Goal: Communication & Community: Answer question/provide support

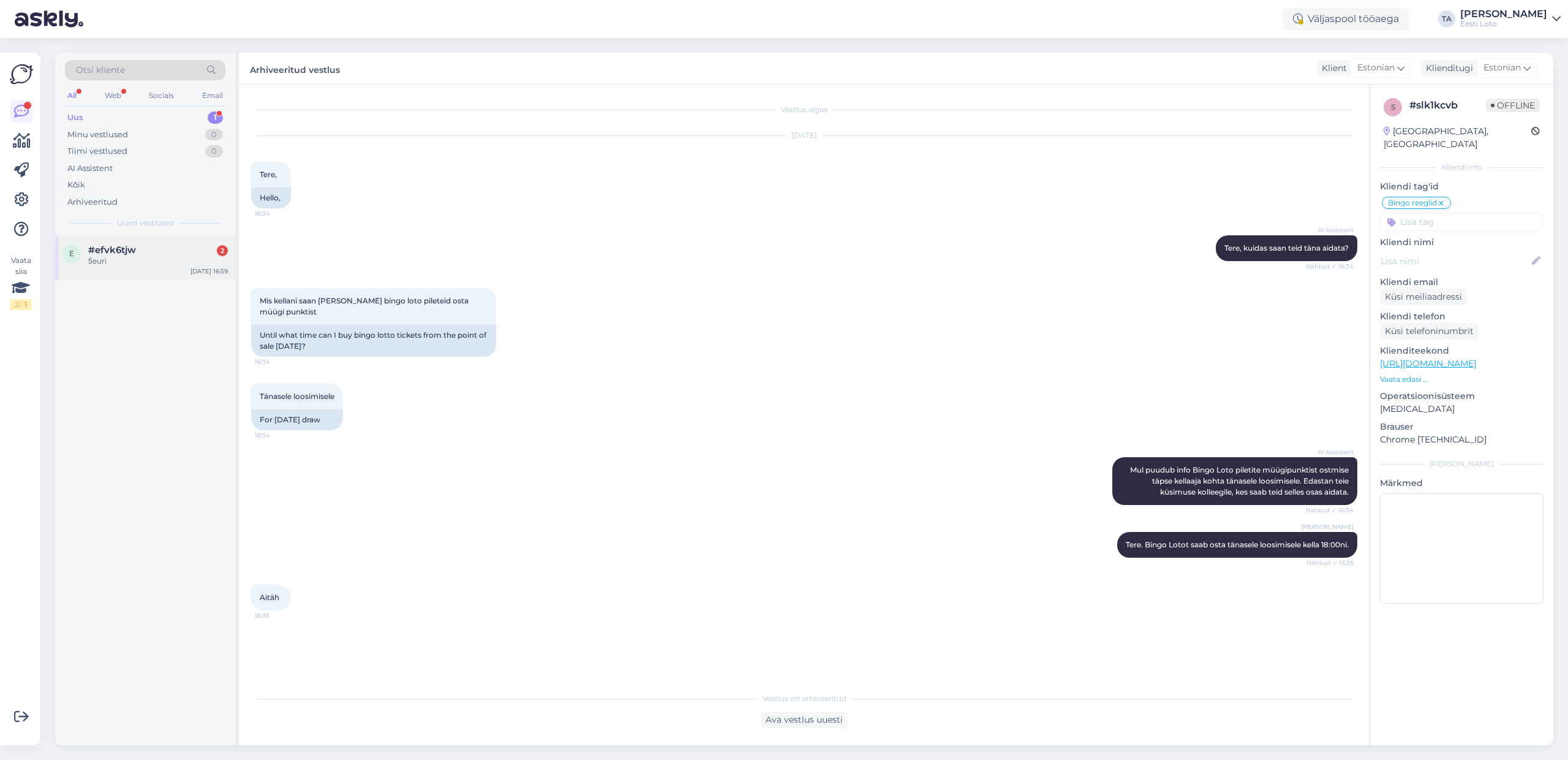
click at [106, 253] on span "#efvk6tjw" at bounding box center [112, 250] width 48 height 11
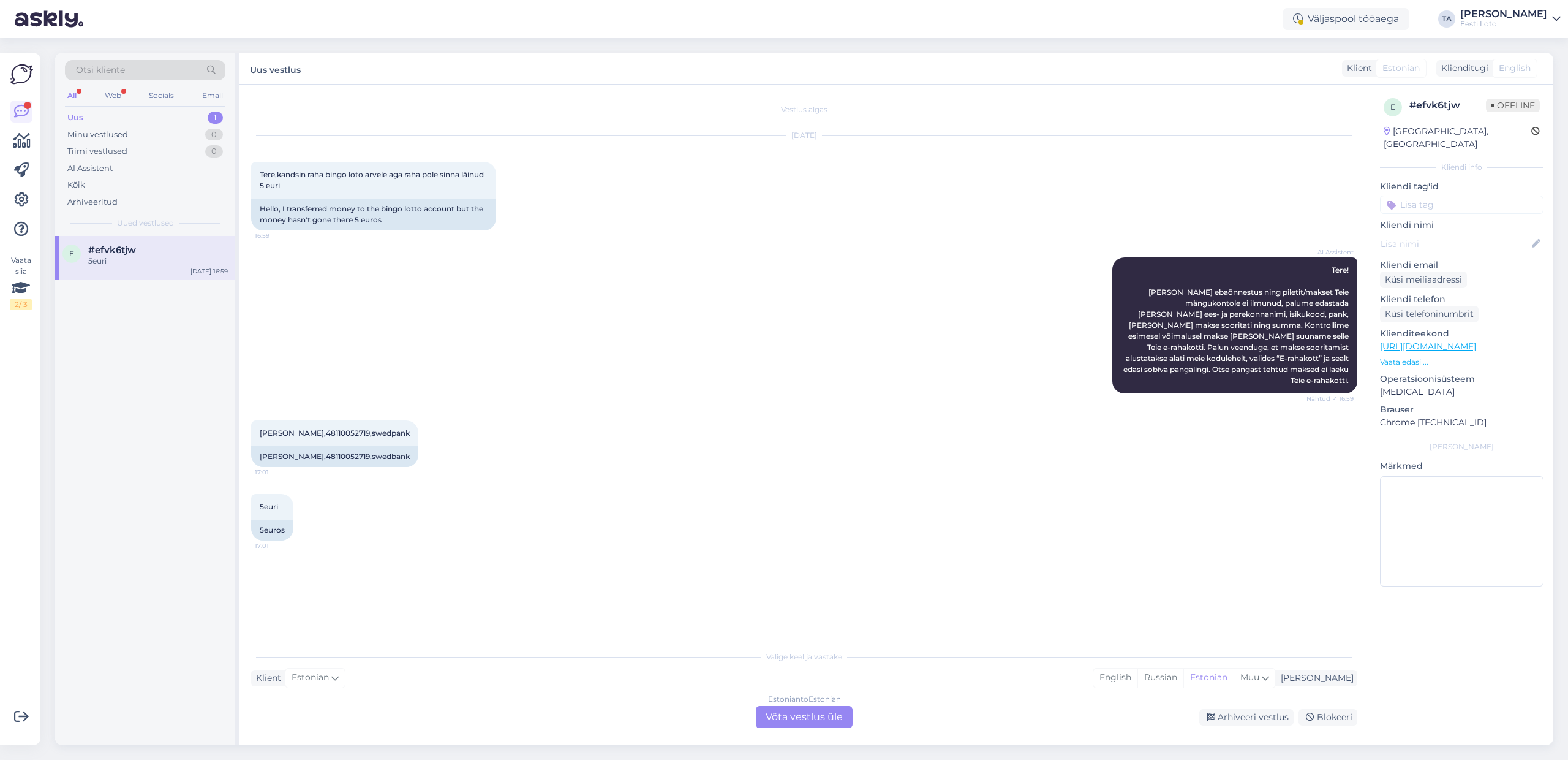
click at [799, 719] on div "Estonian to Estonian Võta vestlus üle" at bounding box center [804, 717] width 97 height 22
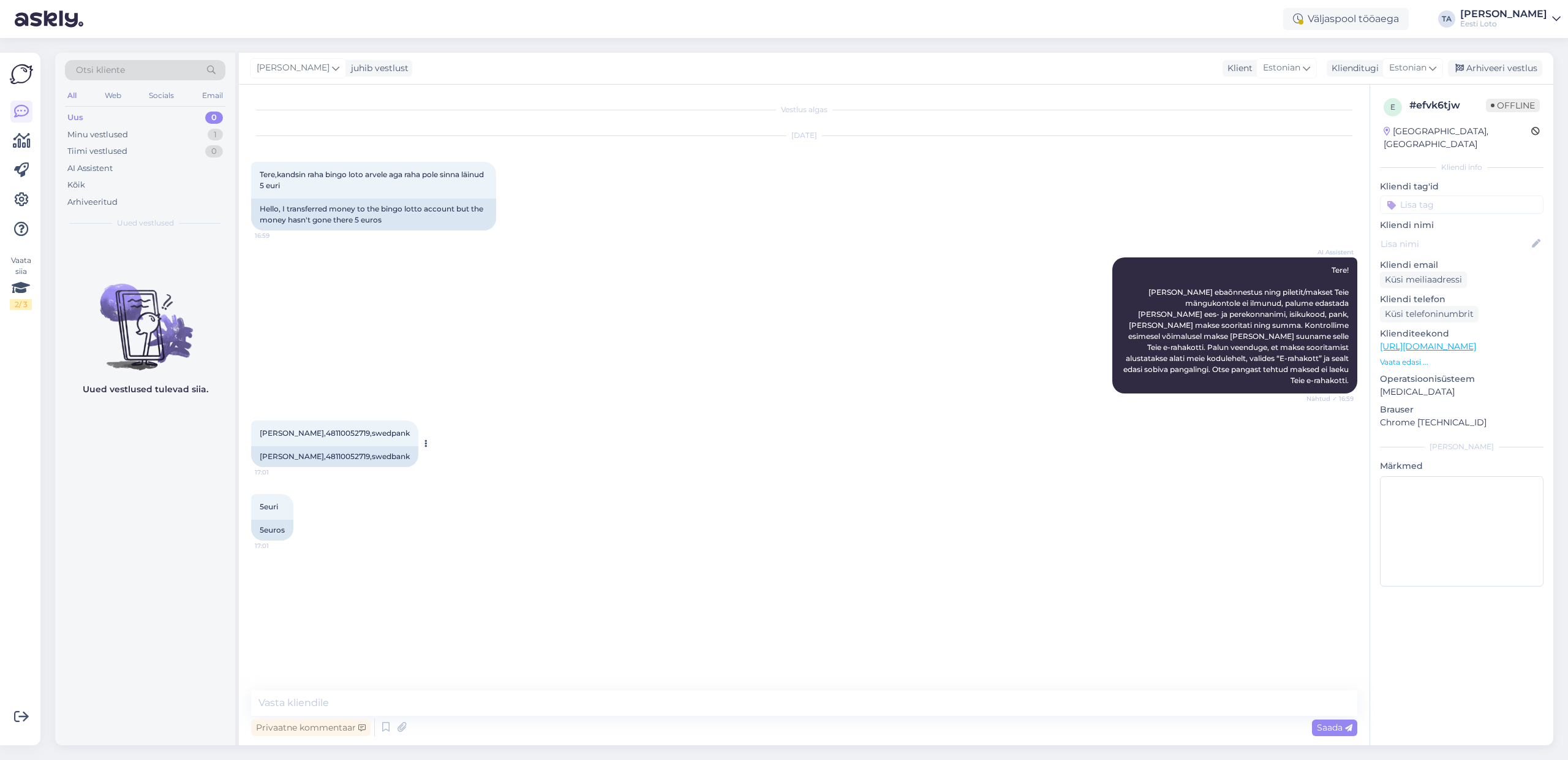
click at [333, 428] on span "[PERSON_NAME],48110052719,swedpank" at bounding box center [334, 433] width 150 height 9
copy span "48110052719"
paste textarea "Kahjuks Teie makse ebaõnnestus tehnilise [PERSON_NAME] tõttu. Kontrollisime mak…"
drag, startPoint x: 258, startPoint y: 704, endPoint x: 266, endPoint y: 711, distance: 10.6
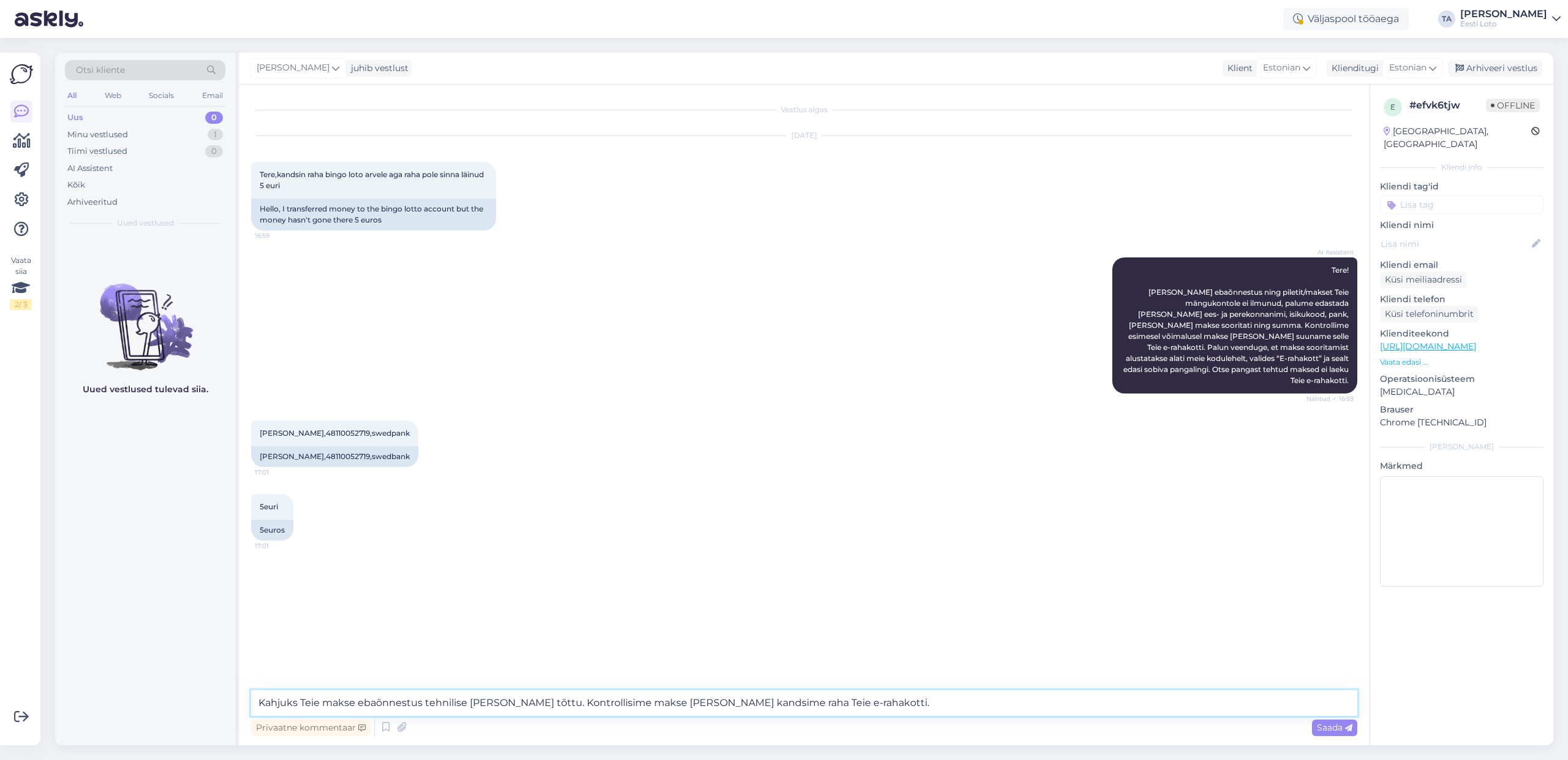
click at [258, 704] on textarea "Kahjuks Teie makse ebaõnnestus tehnilise [PERSON_NAME] tõttu. Kontrollisime mak…" at bounding box center [805, 703] width 1107 height 26
type textarea "Tere. Kahjuks Teie makse ebaõnnestus tehnilise [PERSON_NAME] tõttu. Kontrollisi…"
click at [1318, 728] on span "Saada" at bounding box center [1334, 728] width 36 height 11
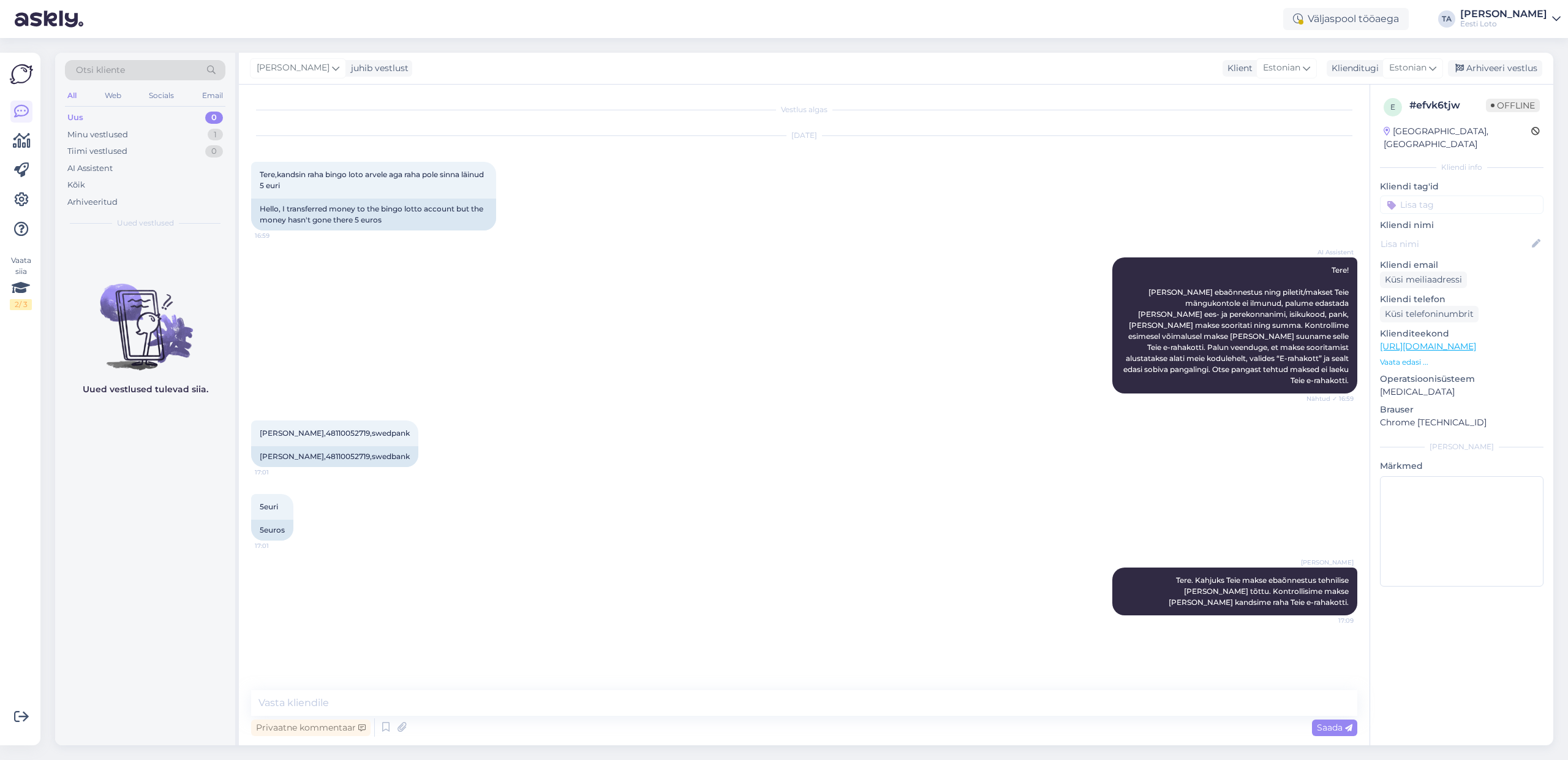
click at [1436, 195] on input at bounding box center [1462, 205] width 164 height 18
type input "üle"
click at [1459, 235] on span "Ülekanne" at bounding box center [1462, 239] width 35 height 7
click at [1485, 66] on div "Arhiveeri vestlus" at bounding box center [1495, 68] width 94 height 17
